Goal: Information Seeking & Learning: Stay updated

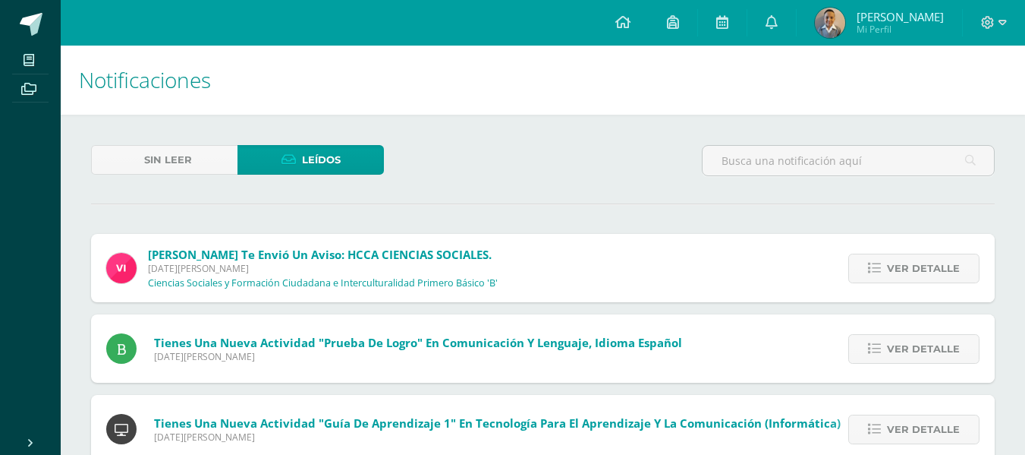
scroll to position [880, 0]
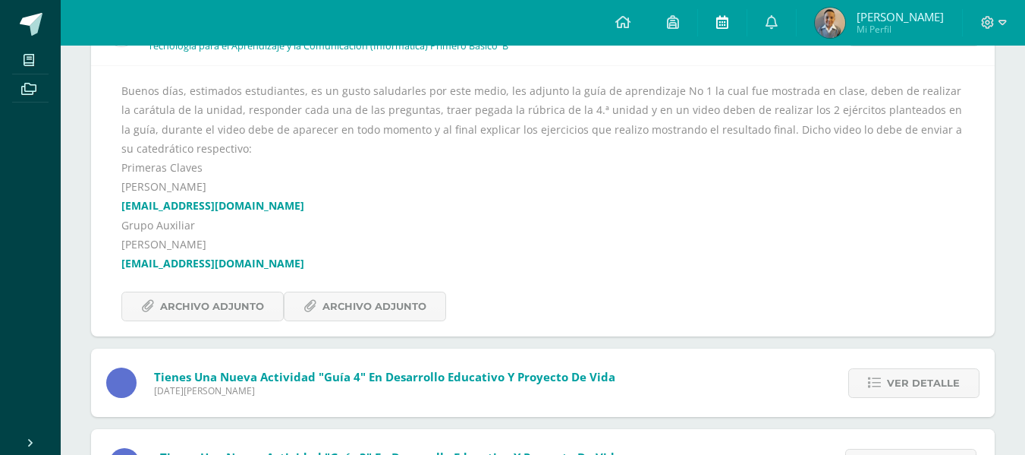
click at [745, 36] on link at bounding box center [722, 23] width 49 height 46
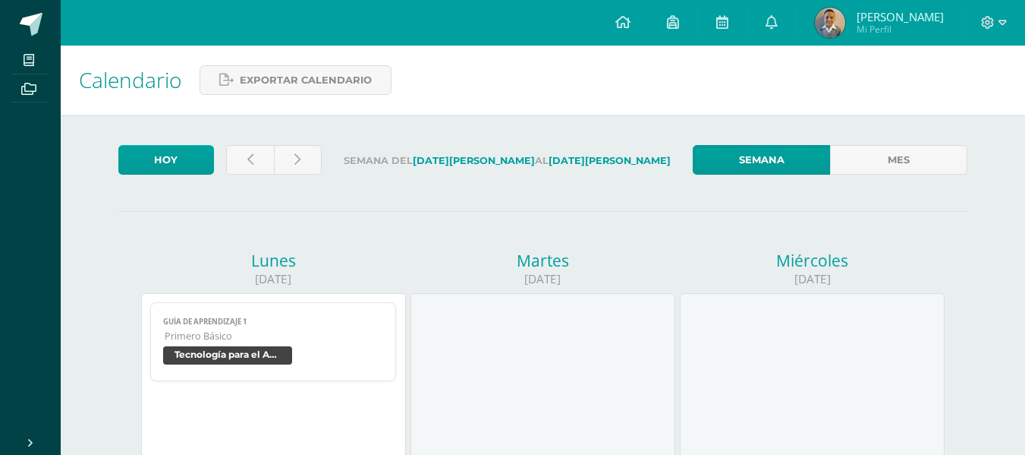
click at [340, 330] on span "Primero Básico" at bounding box center [274, 335] width 219 height 13
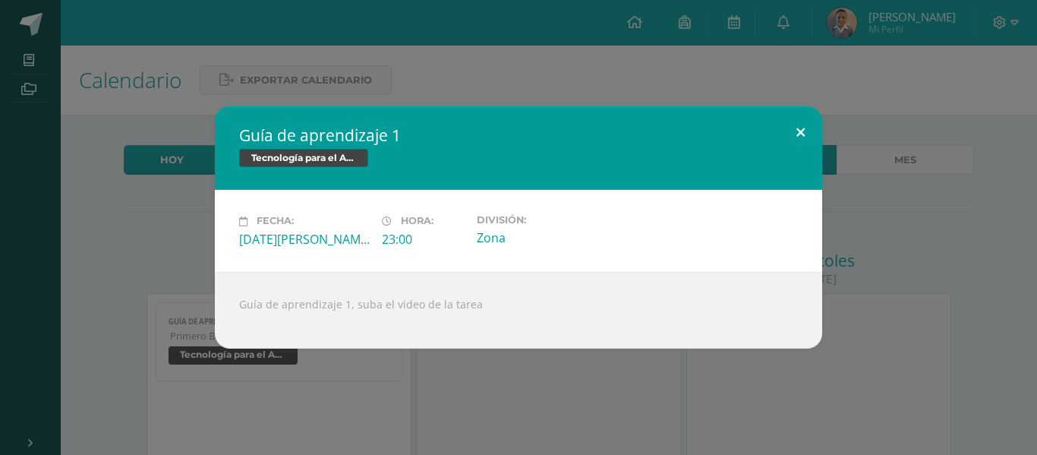
click at [802, 137] on button at bounding box center [800, 132] width 43 height 52
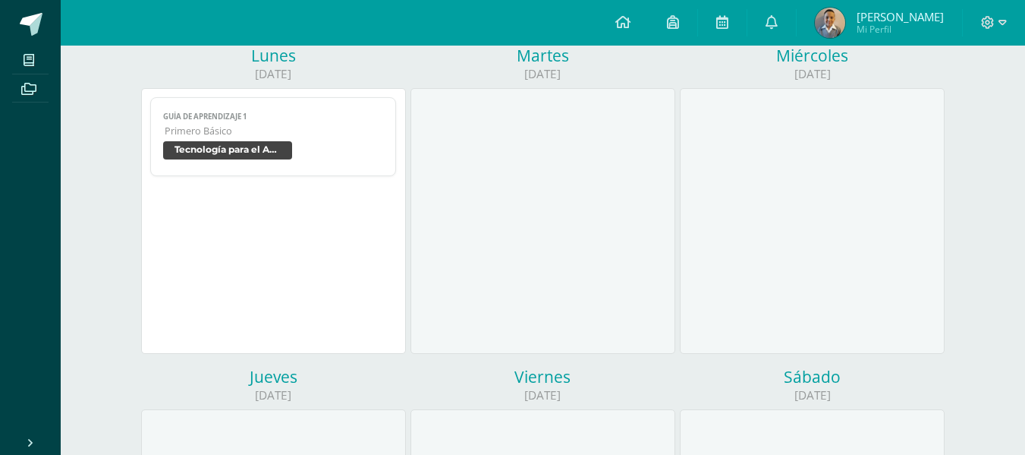
scroll to position [52, 0]
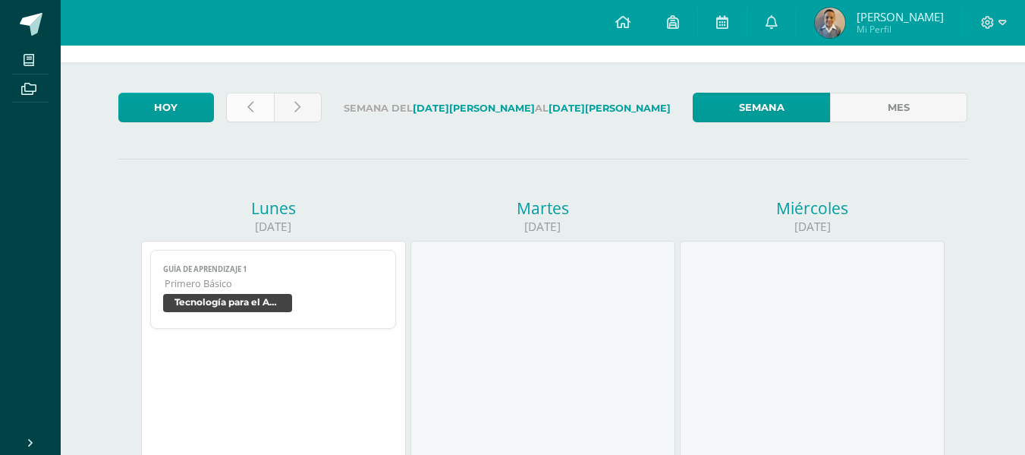
click at [254, 114] on link at bounding box center [250, 108] width 48 height 30
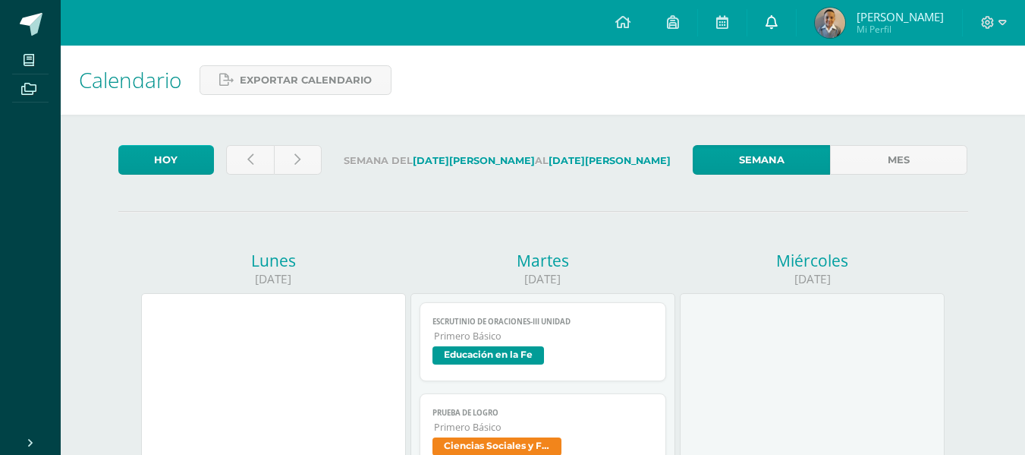
click at [796, 33] on link at bounding box center [772, 23] width 49 height 46
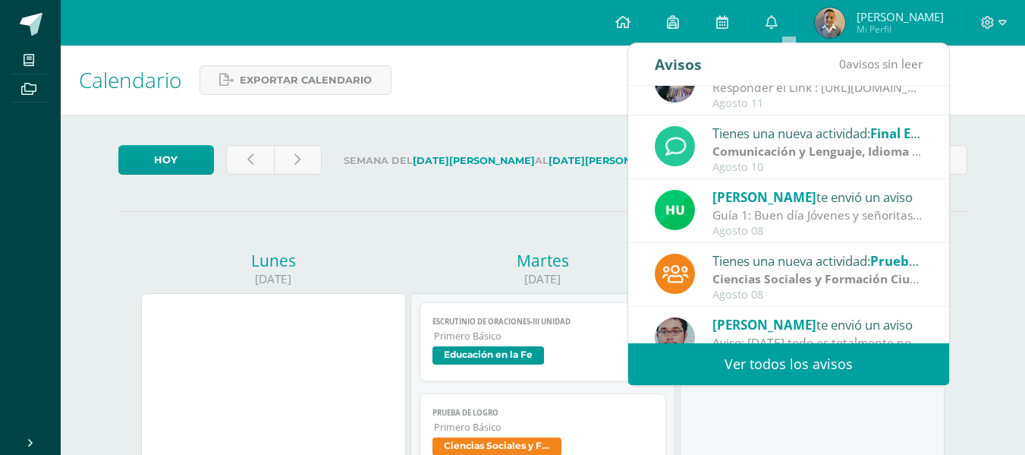
scroll to position [253, 0]
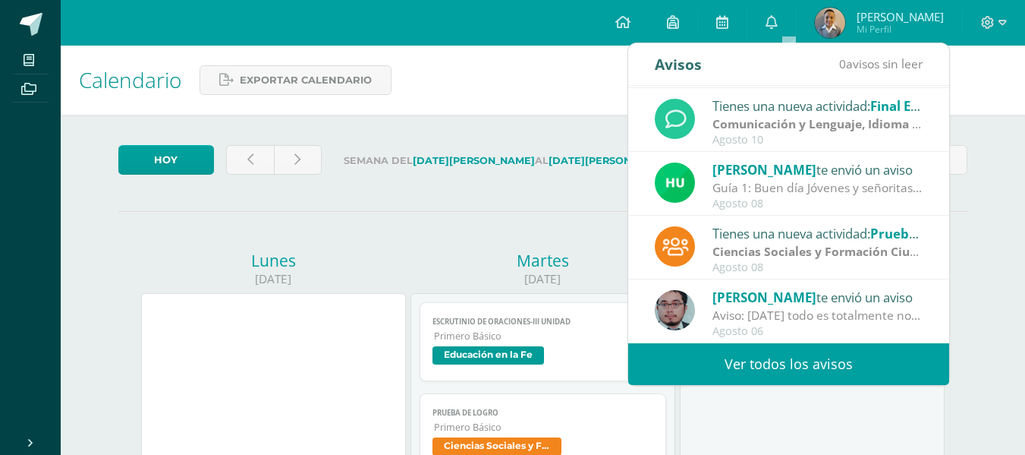
click at [792, 379] on link "Ver todos los avisos" at bounding box center [788, 364] width 321 height 42
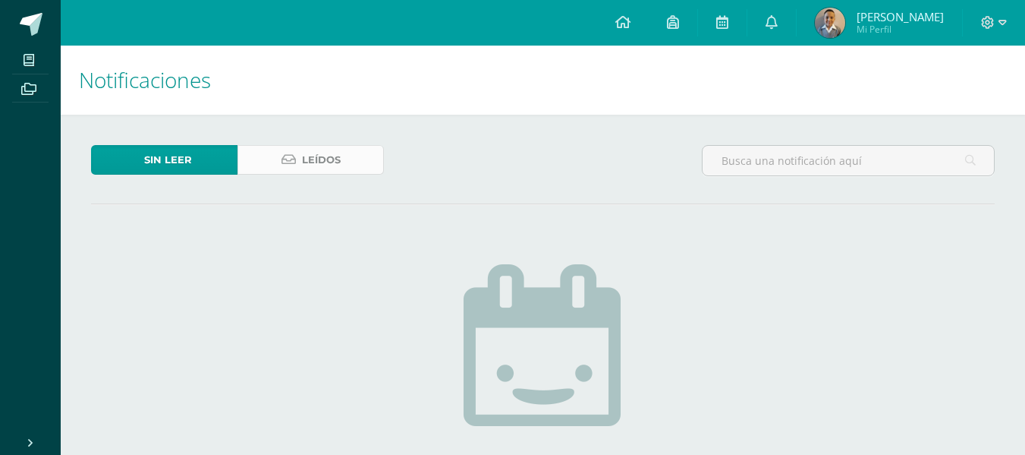
click at [361, 153] on link "Leídos" at bounding box center [311, 160] width 146 height 30
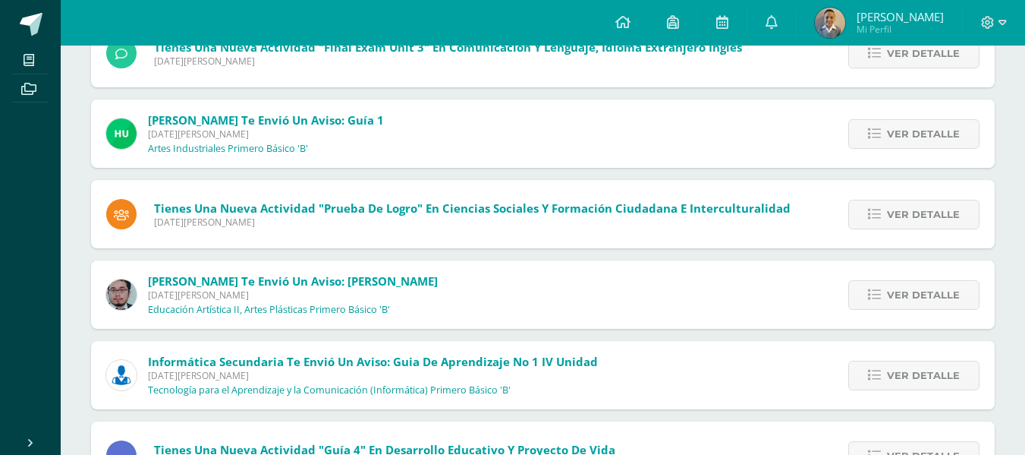
scroll to position [501, 0]
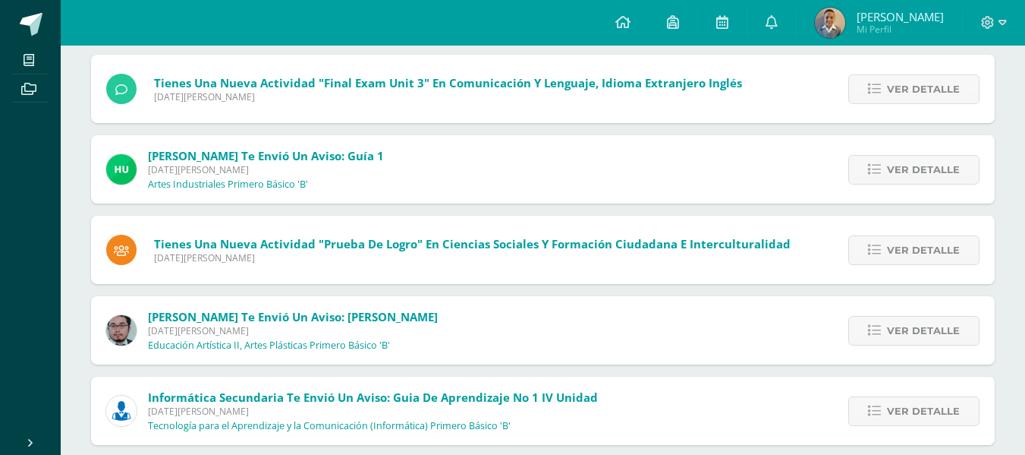
drag, startPoint x: 924, startPoint y: 404, endPoint x: 876, endPoint y: 381, distance: 53.7
click at [926, 404] on span "Ver detalle" at bounding box center [923, 411] width 73 height 28
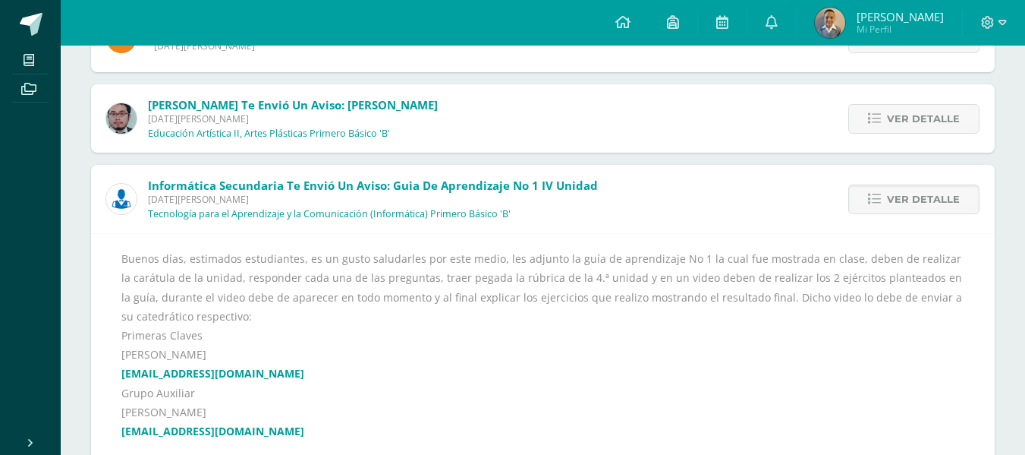
scroll to position [805, 0]
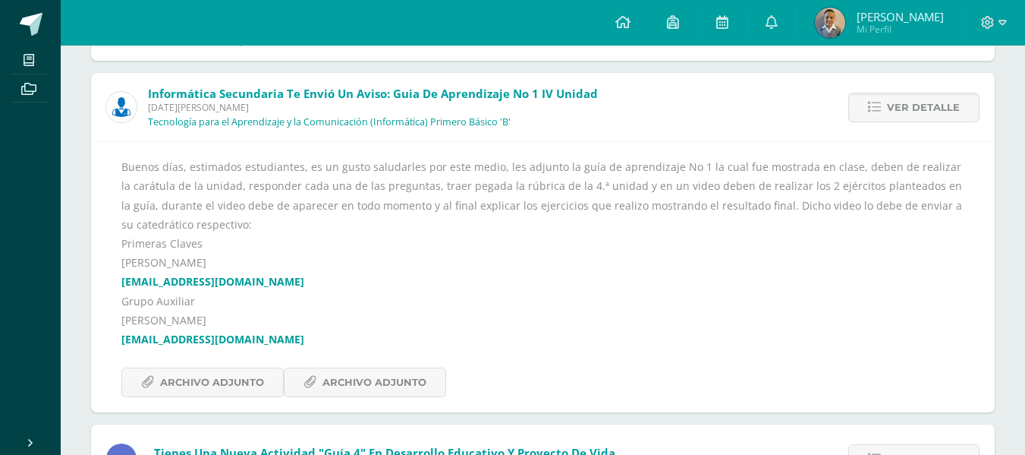
click at [209, 279] on link "[EMAIL_ADDRESS][DOMAIN_NAME]" at bounding box center [212, 281] width 183 height 14
drag, startPoint x: 298, startPoint y: 251, endPoint x: 263, endPoint y: 232, distance: 39.4
click at [263, 232] on div "Buenos días, estimados estudiantes, es un gusto saludarles por este medio, les …" at bounding box center [542, 277] width 843 height 240
drag, startPoint x: 241, startPoint y: 279, endPoint x: 346, endPoint y: 250, distance: 109.4
click at [346, 250] on div "Buenos días, estimados estudiantes, es un gusto saludarles por este medio, les …" at bounding box center [542, 277] width 843 height 240
